Goal: Task Accomplishment & Management: Manage account settings

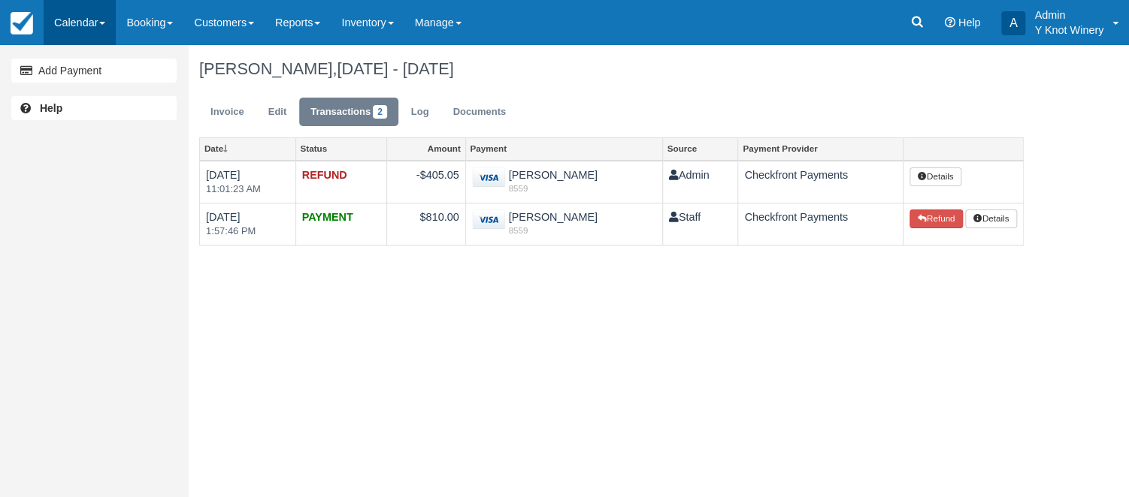
click at [109, 26] on link "Calendar" at bounding box center [80, 22] width 72 height 45
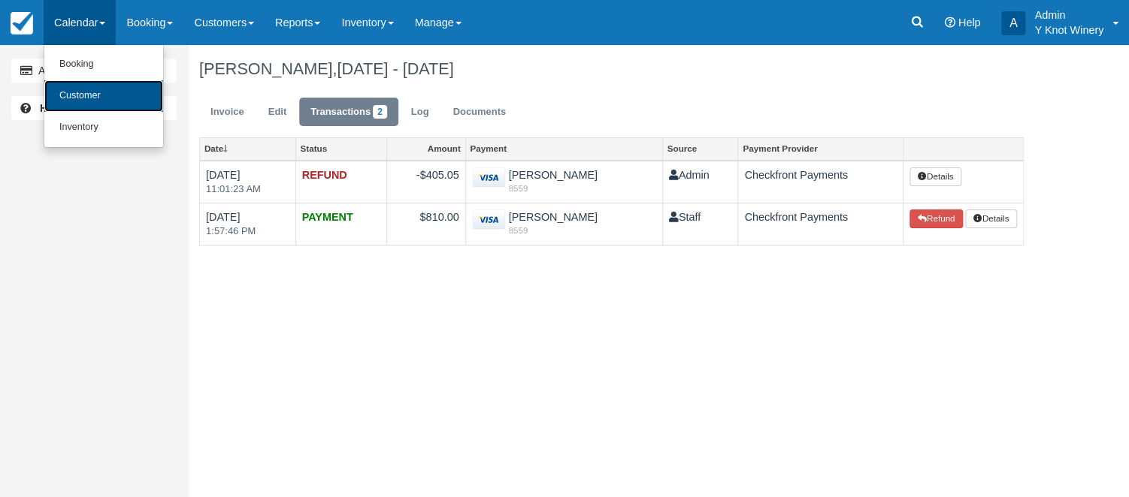
click at [107, 90] on link "Customer" at bounding box center [103, 96] width 119 height 32
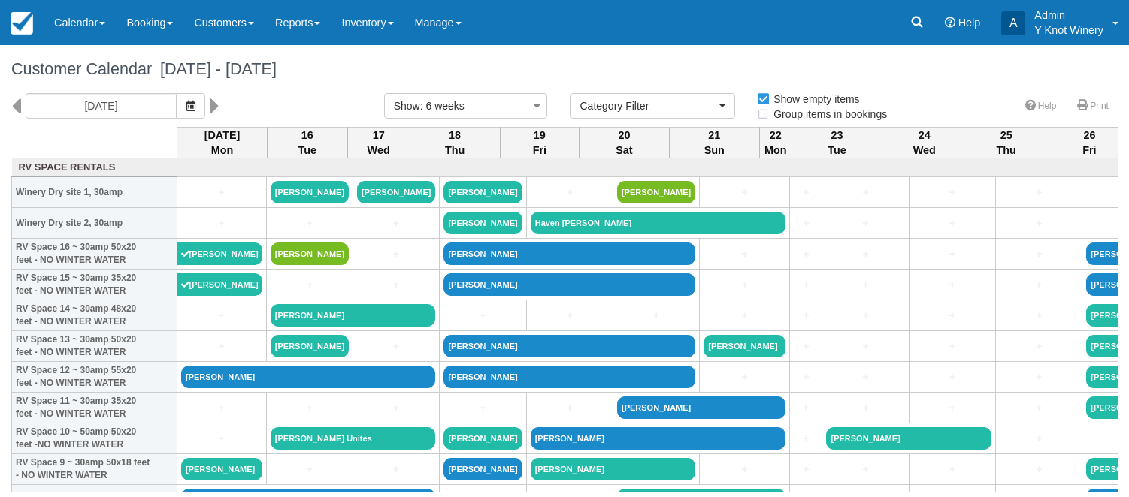
select select
drag, startPoint x: 376, startPoint y: 492, endPoint x: 464, endPoint y: 488, distance: 88.7
click at [464, 488] on body "Menu Calendar Booking Customer Inventory Booking Daily Manifest Daily List Note…" at bounding box center [564, 248] width 1129 height 497
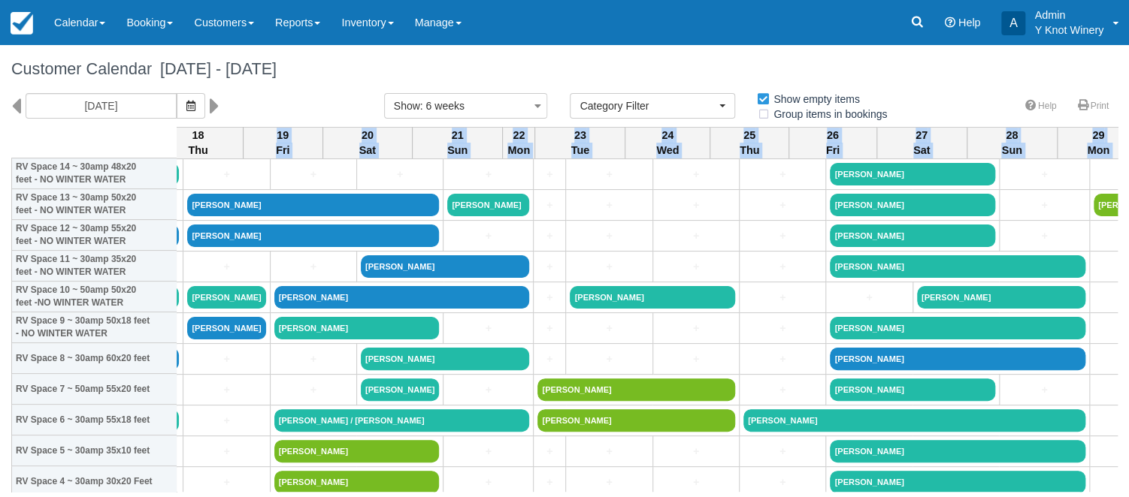
scroll to position [247, 256]
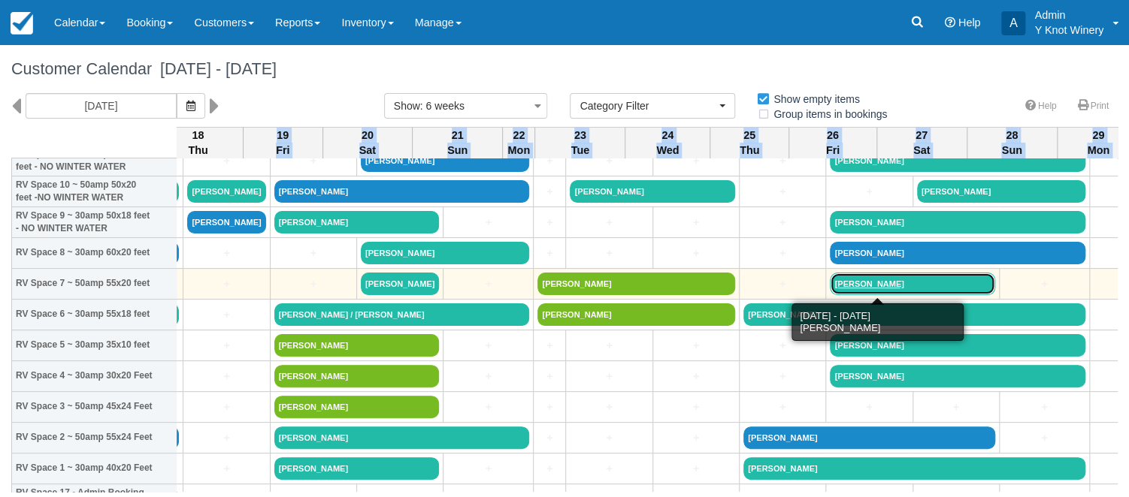
click at [853, 280] on link "Bradley Carlson" at bounding box center [912, 284] width 165 height 23
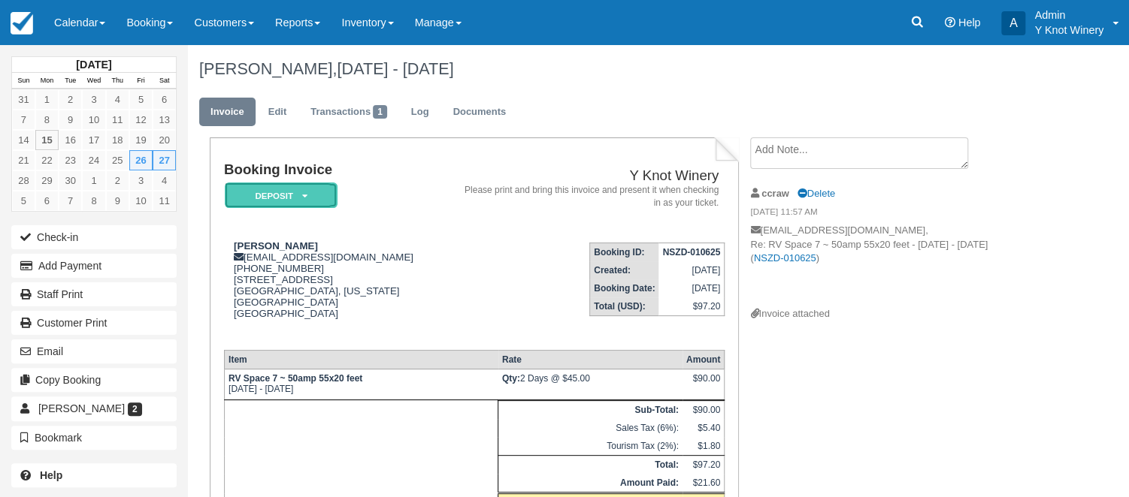
click at [300, 198] on em "Deposit" at bounding box center [281, 196] width 113 height 26
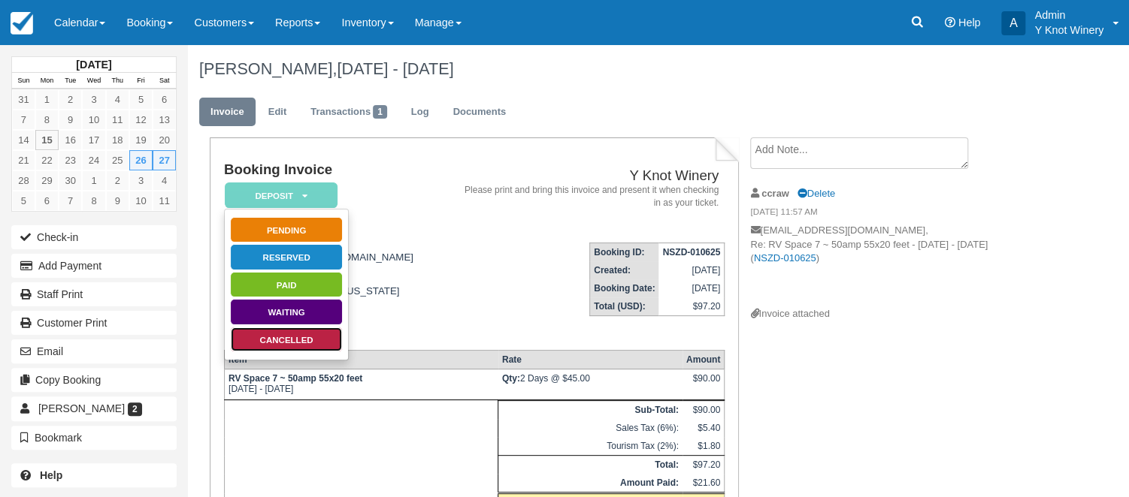
click at [316, 340] on link "Cancelled" at bounding box center [286, 340] width 113 height 26
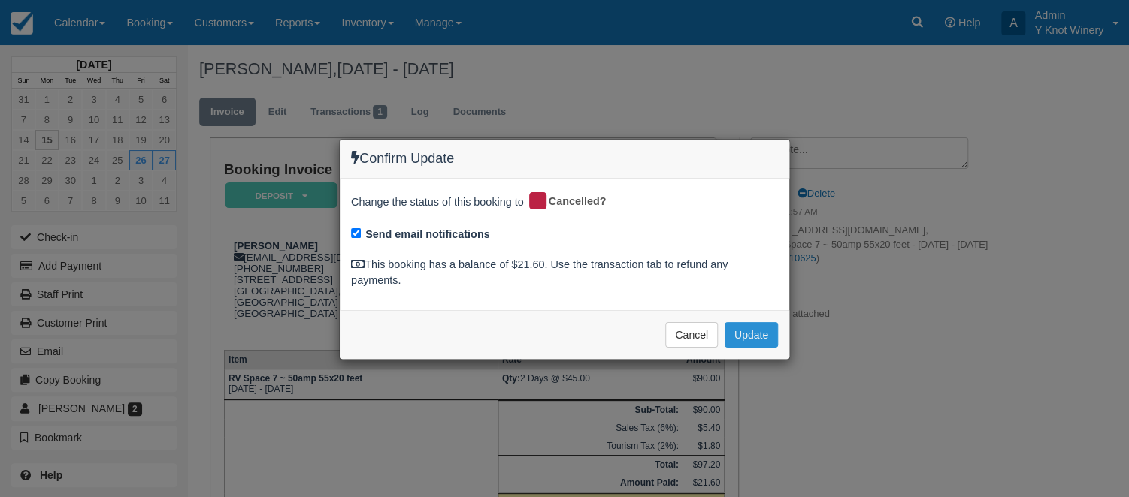
click at [763, 334] on button "Update" at bounding box center [750, 335] width 53 height 26
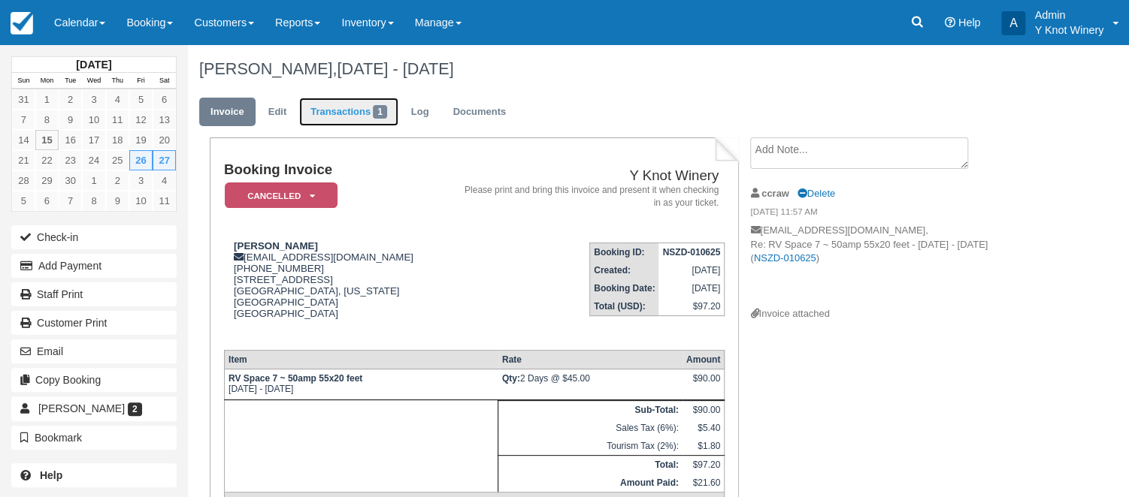
click at [349, 116] on link "Transactions 1" at bounding box center [348, 112] width 99 height 29
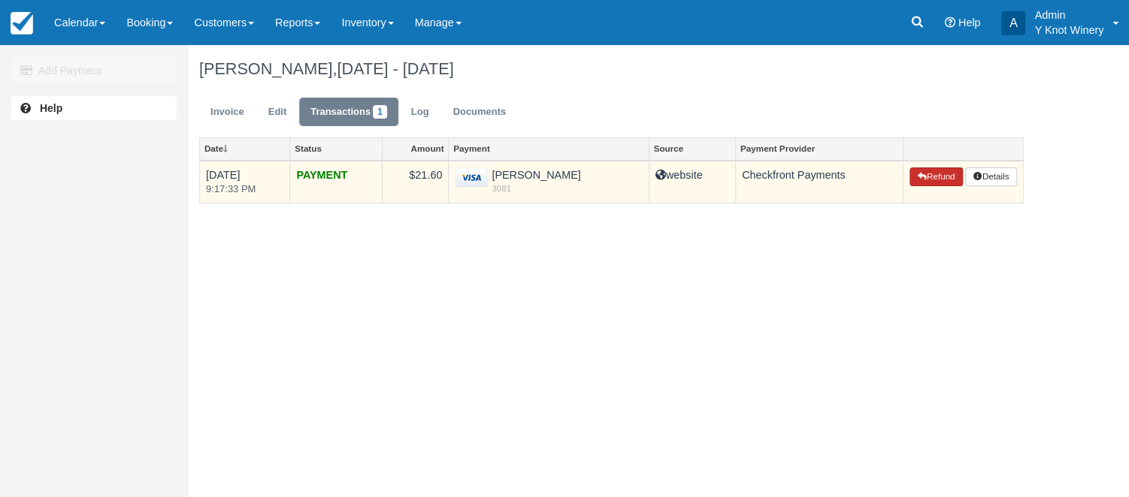
click at [933, 180] on button "Refund" at bounding box center [935, 178] width 53 height 20
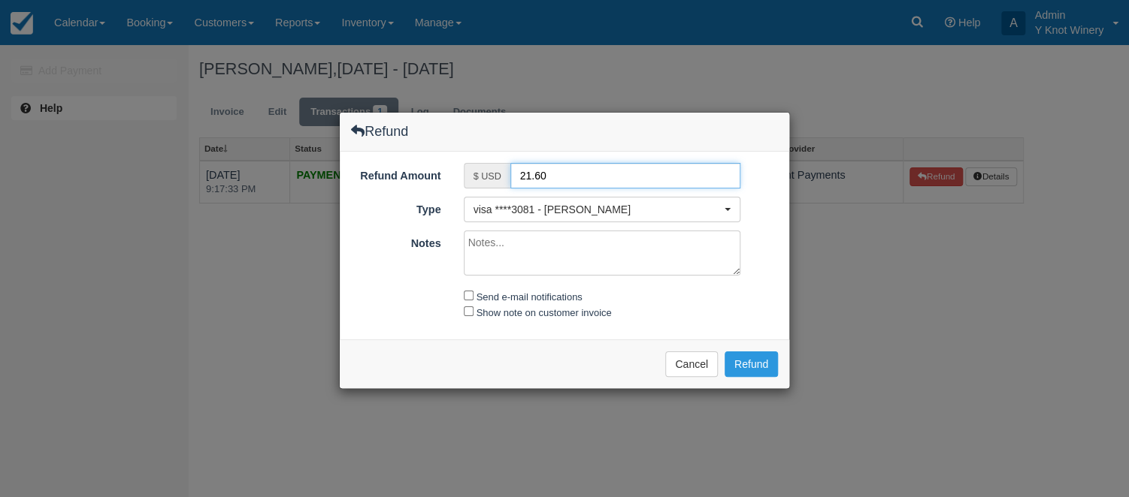
drag, startPoint x: 527, startPoint y: 173, endPoint x: 515, endPoint y: 173, distance: 11.3
click at [515, 173] on input "21.60" at bounding box center [625, 176] width 231 height 26
type input "1.60"
click at [514, 245] on textarea "Notes" at bounding box center [602, 253] width 277 height 45
type textarea "Refund of deposit less $20 cancellation fee"
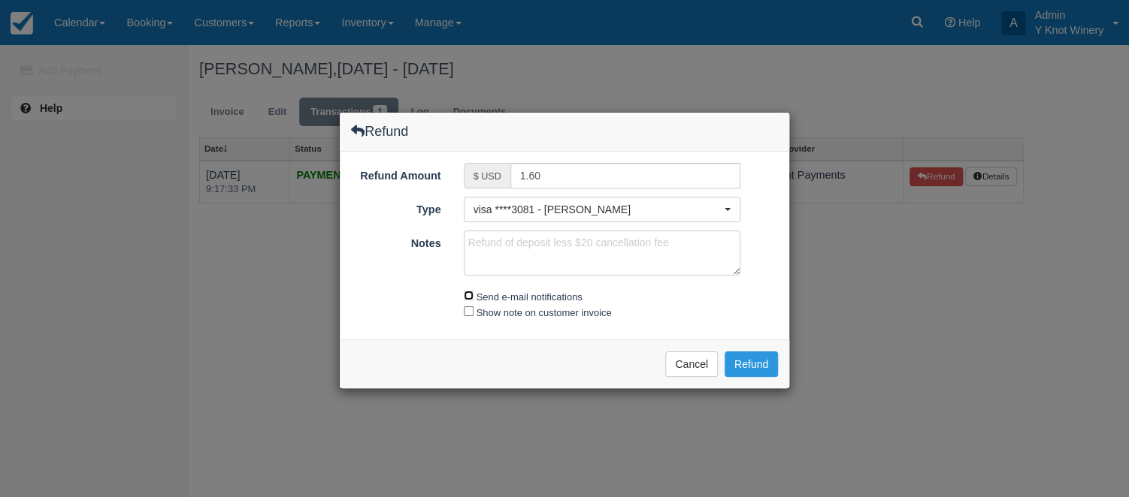
drag, startPoint x: 467, startPoint y: 290, endPoint x: 467, endPoint y: 320, distance: 30.1
click at [467, 292] on input "Send e-mail notifications" at bounding box center [469, 296] width 10 height 10
checkbox input "true"
click at [470, 311] on input "Show note on customer invoice" at bounding box center [469, 312] width 10 height 10
checkbox input "true"
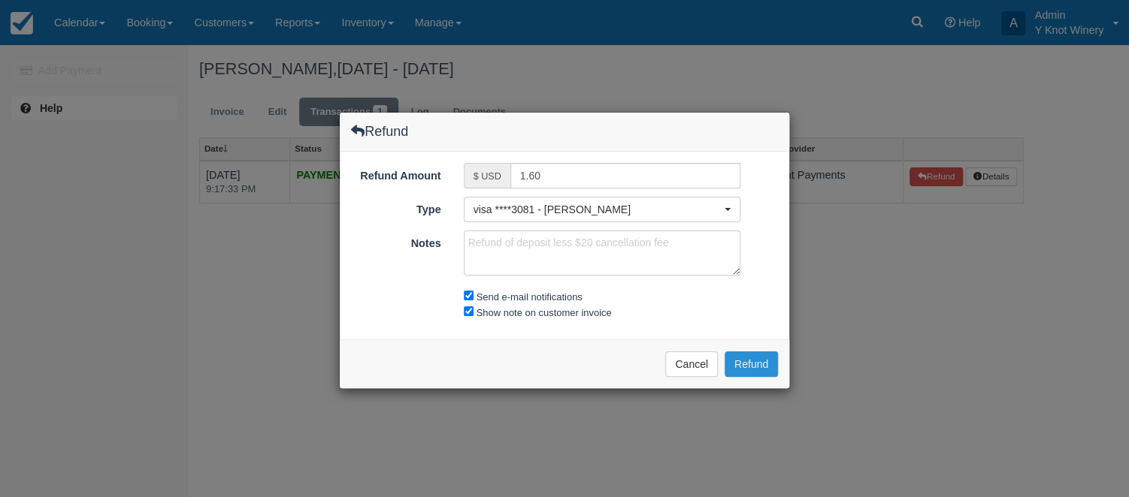
click at [757, 357] on button "Refund" at bounding box center [750, 365] width 53 height 26
